Goal: Find specific page/section: Find specific page/section

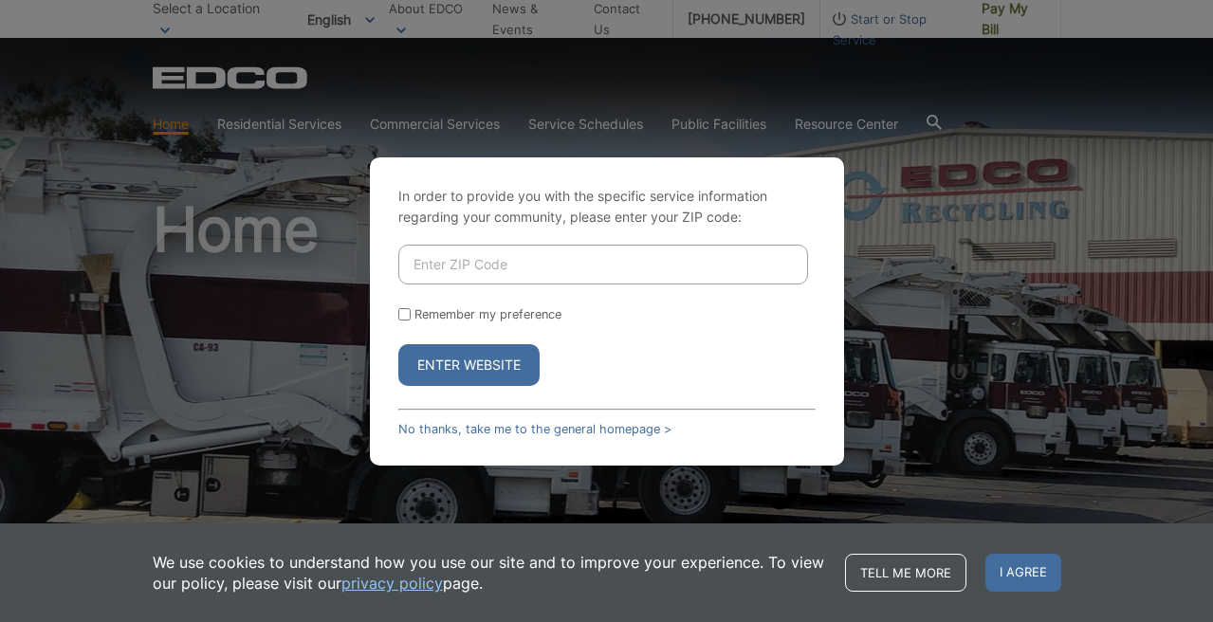
click at [585, 265] on input "Enter ZIP Code" at bounding box center [603, 265] width 410 height 40
type input "92115"
click at [398, 344] on button "Enter Website" at bounding box center [468, 365] width 141 height 42
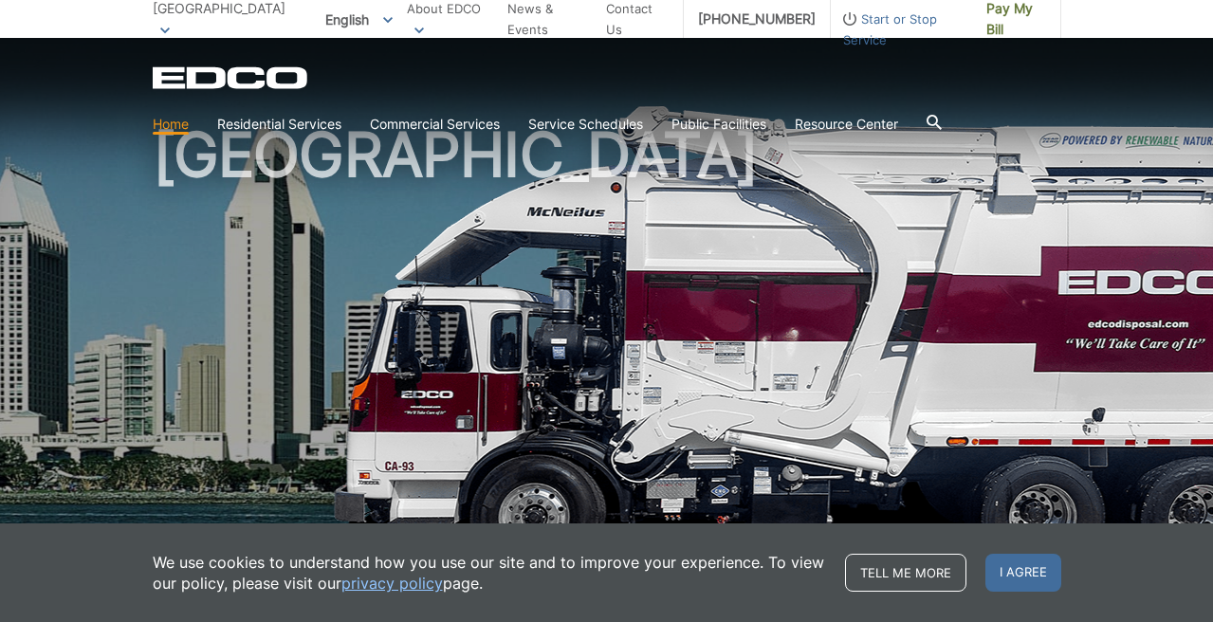
scroll to position [84, 0]
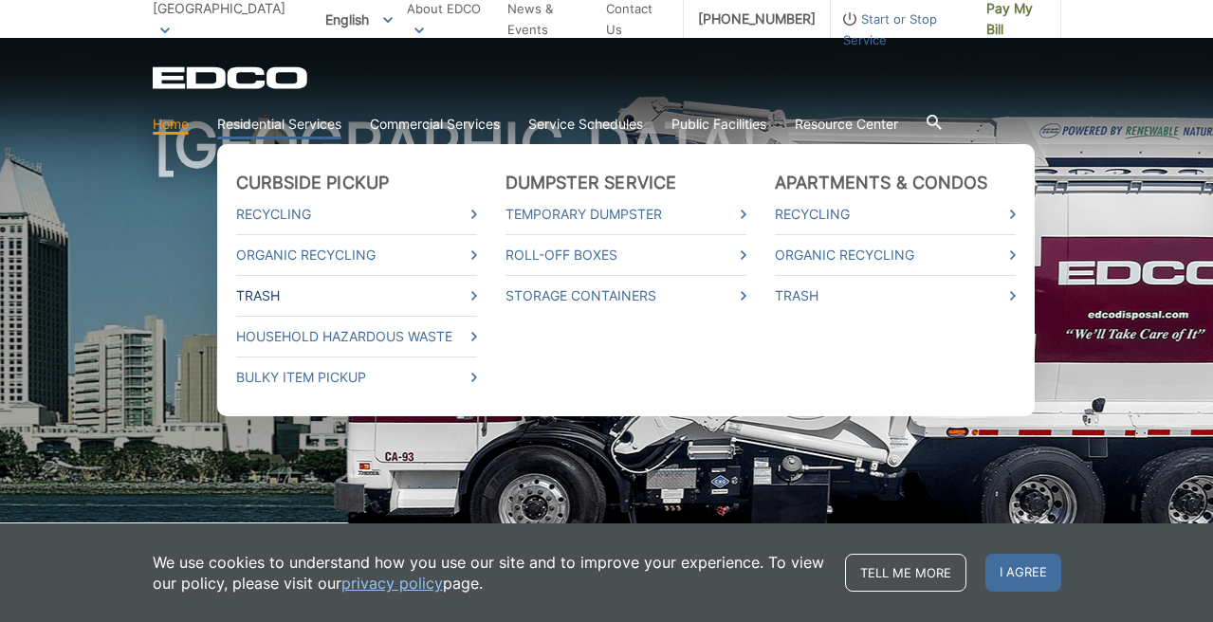
click at [423, 298] on link "Trash" at bounding box center [356, 295] width 241 height 21
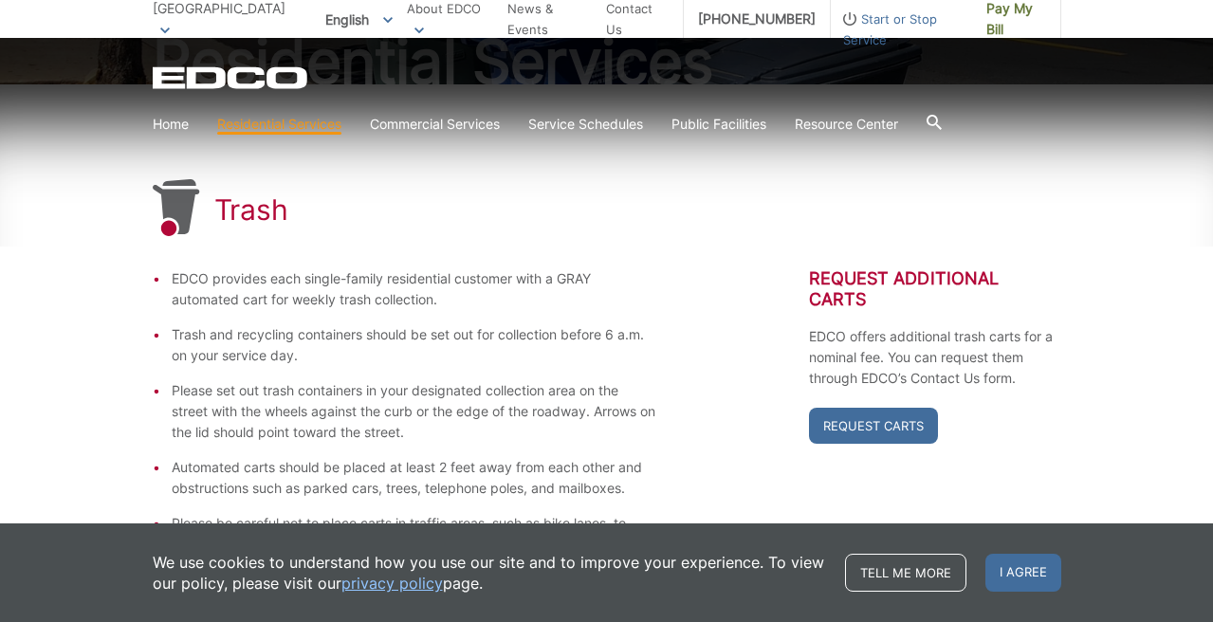
scroll to position [247, 0]
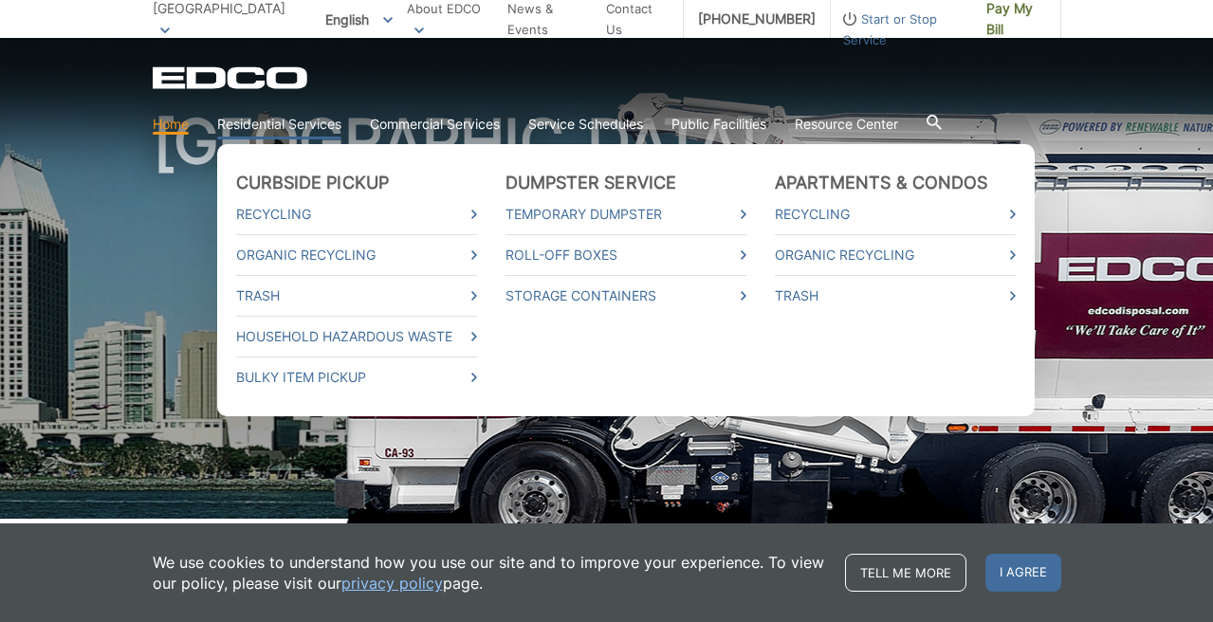
scroll to position [60, 0]
